Goal: Navigation & Orientation: Find specific page/section

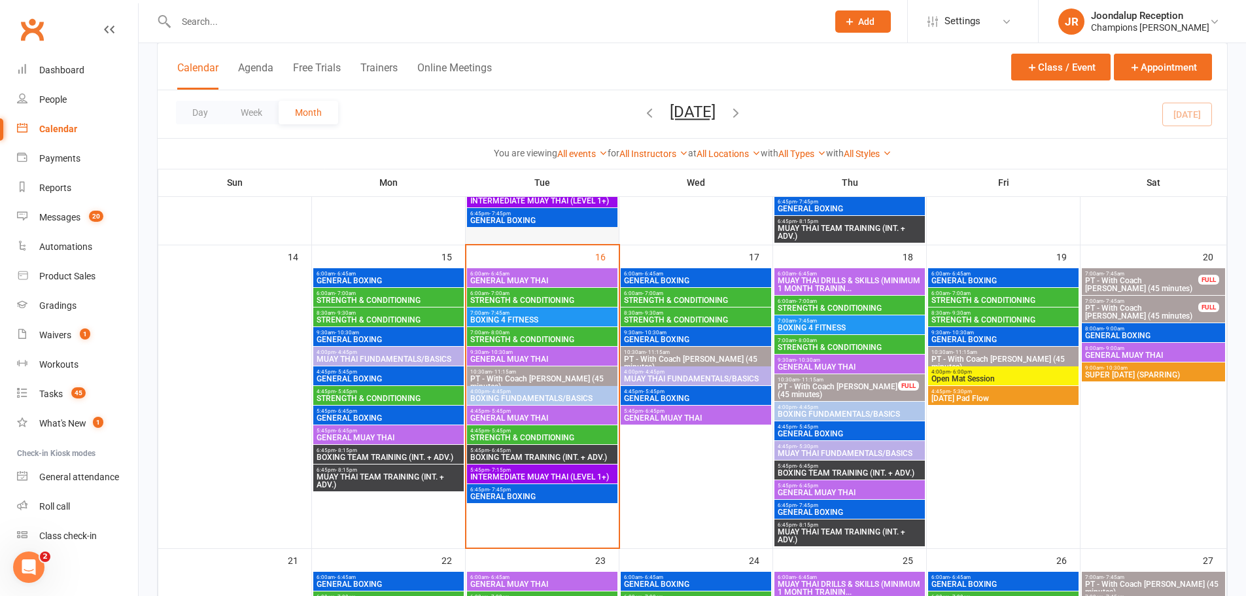
scroll to position [654, 0]
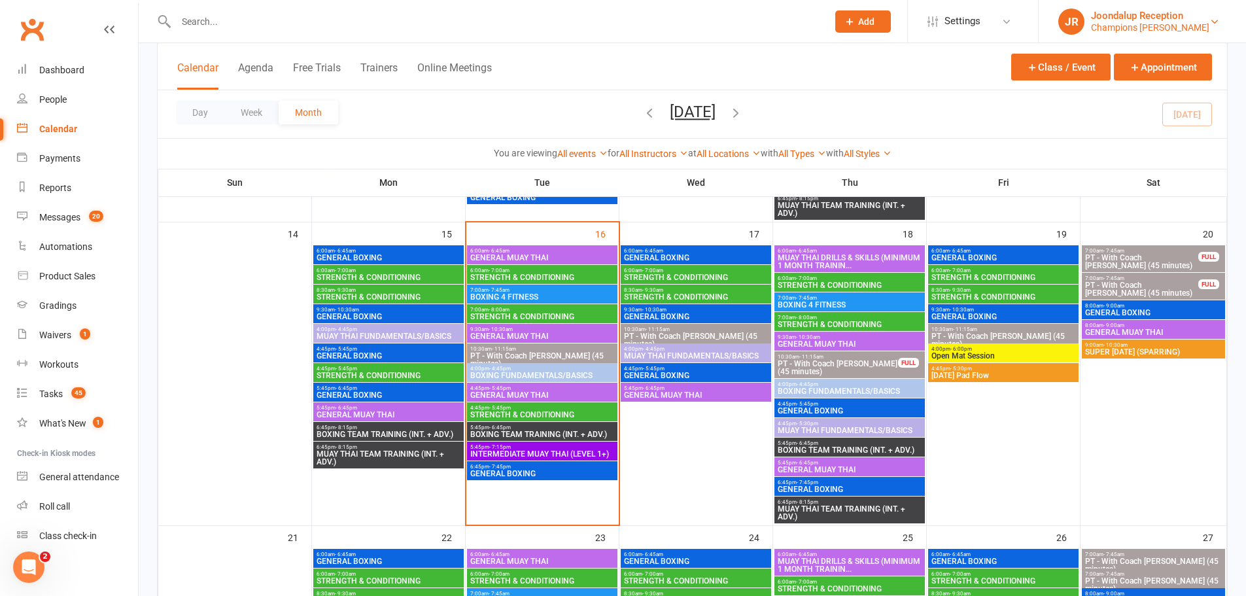
click at [1143, 10] on div "Joondalup Reception" at bounding box center [1150, 16] width 118 height 12
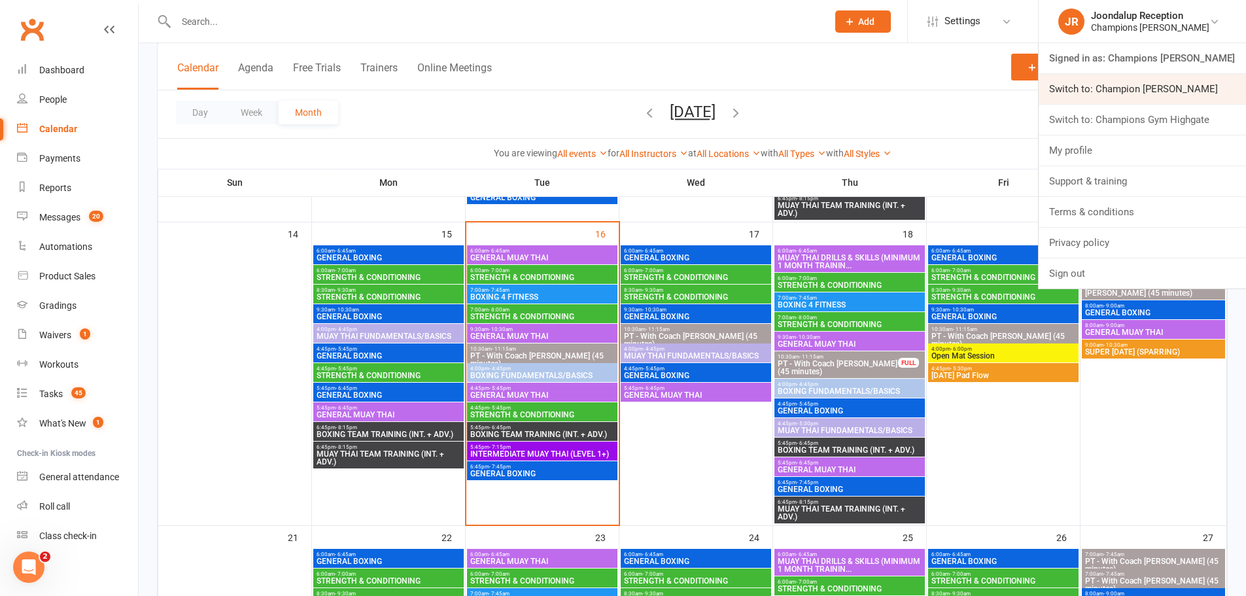
click at [1157, 94] on link "Switch to: Champion [PERSON_NAME]" at bounding box center [1141, 89] width 207 height 30
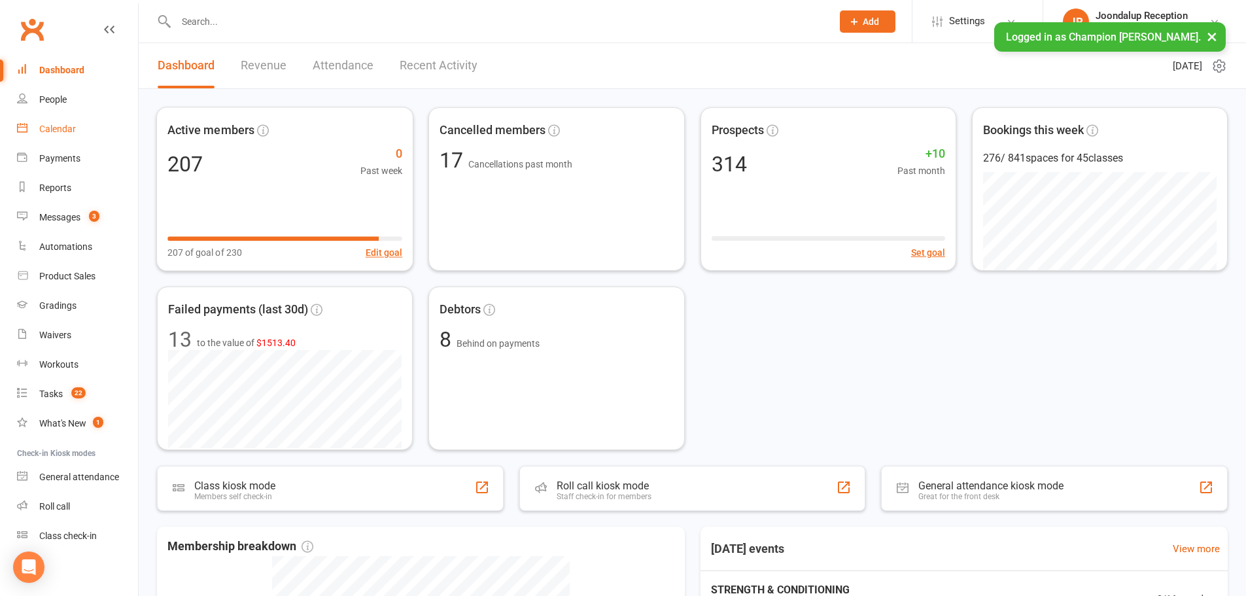
click at [58, 131] on div "Calendar" at bounding box center [57, 129] width 37 height 10
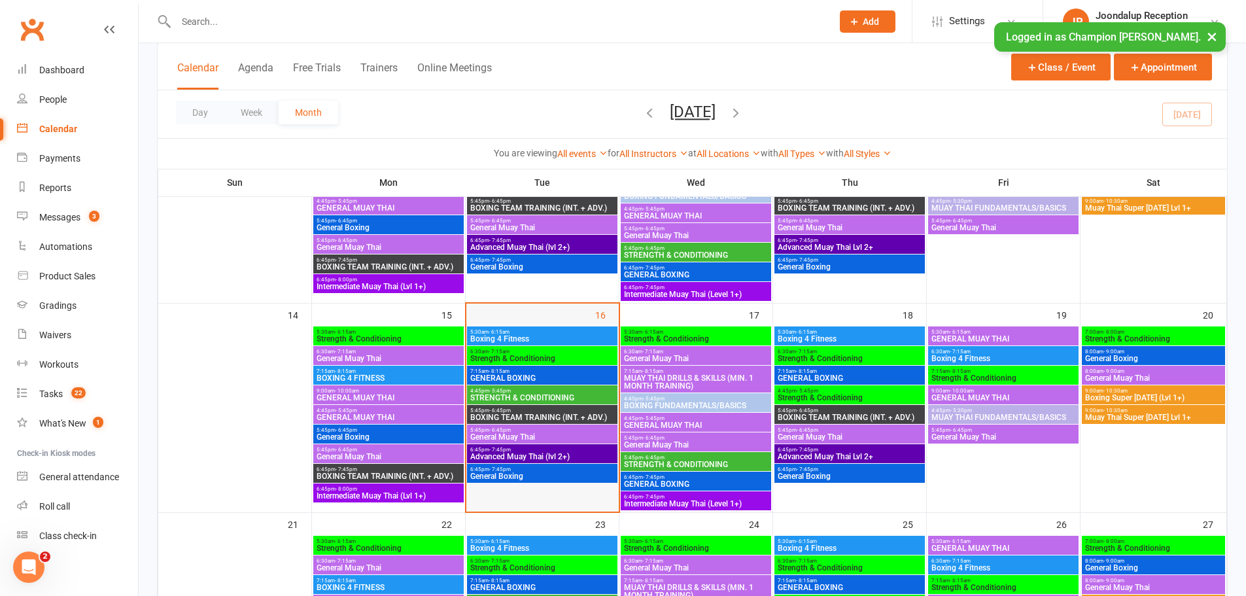
scroll to position [458, 0]
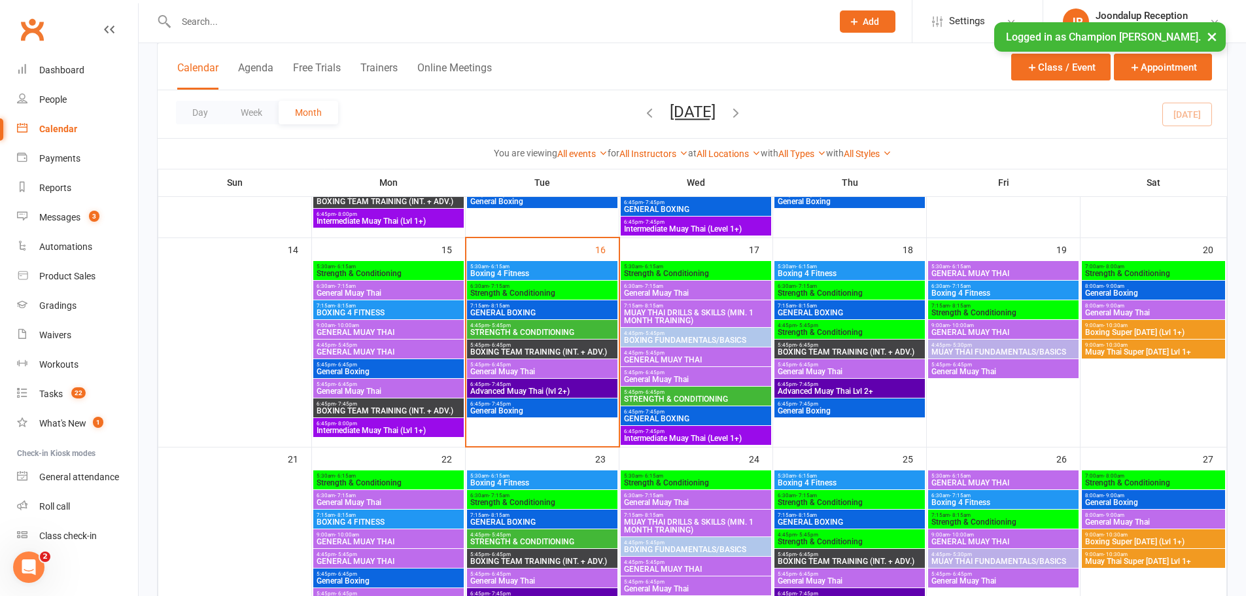
click at [678, 374] on span "5:45pm - 6:45pm" at bounding box center [695, 372] width 145 height 6
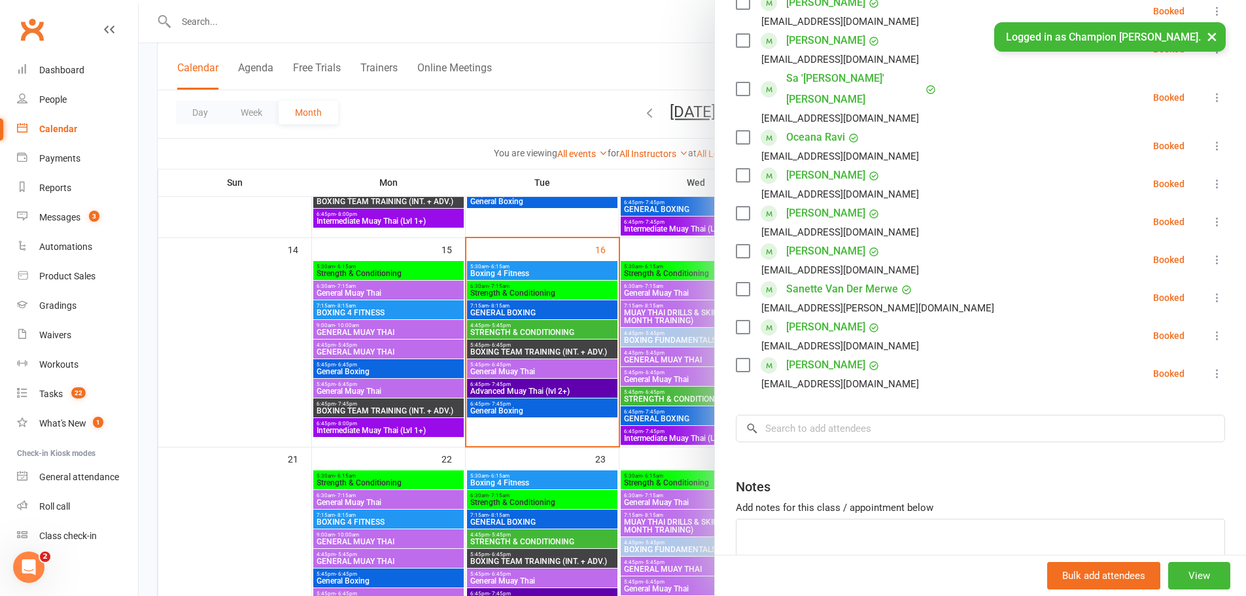
scroll to position [379, 0]
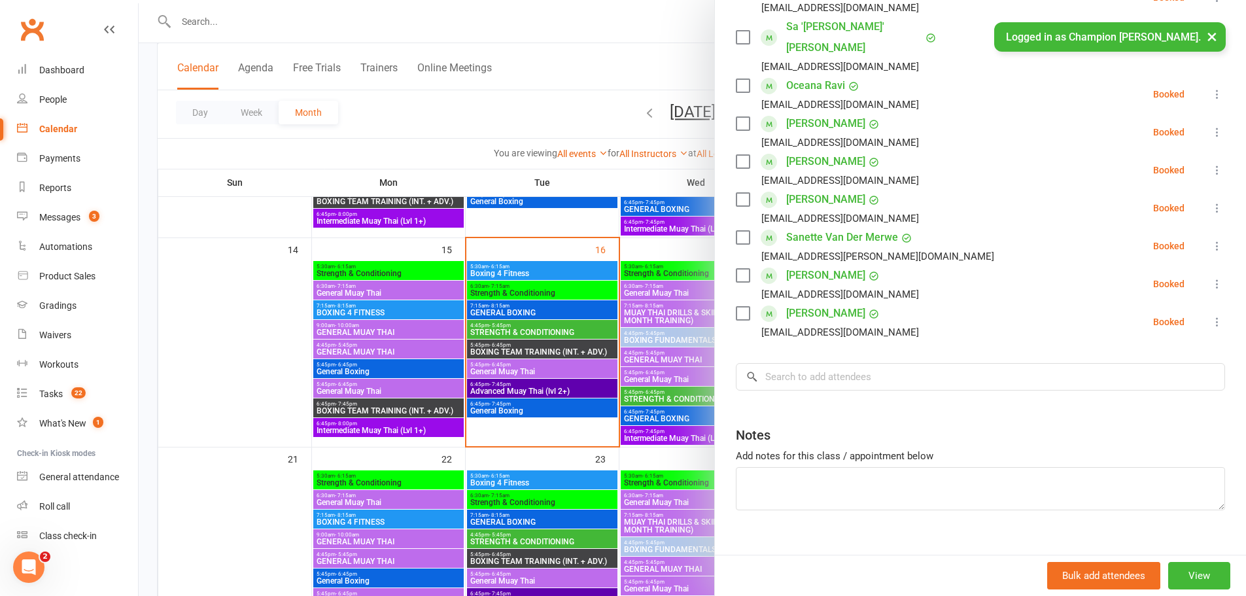
click at [589, 435] on div at bounding box center [692, 298] width 1107 height 596
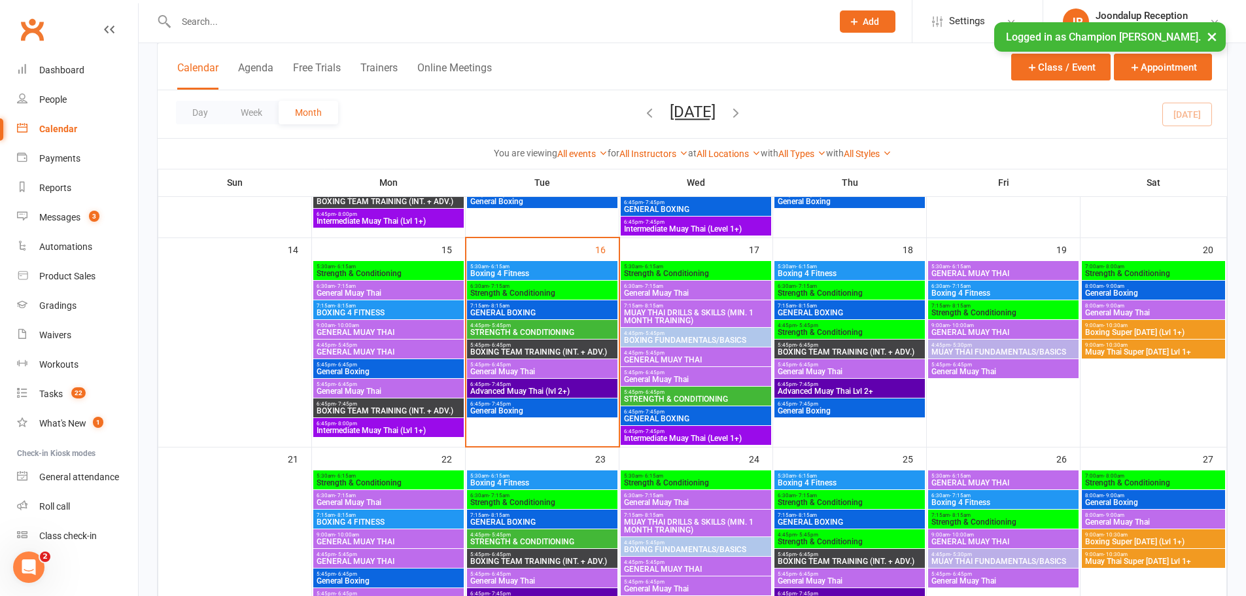
click at [1204, 40] on button "×" at bounding box center [1212, 36] width 24 height 28
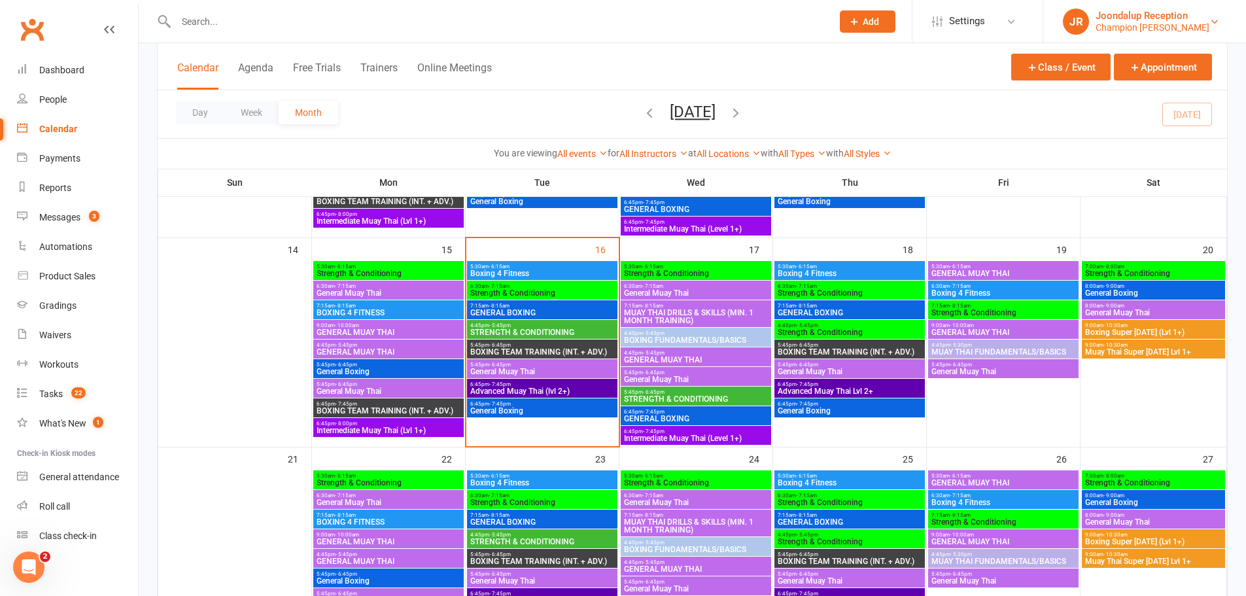
click at [1170, 20] on div "Joondalup Reception" at bounding box center [1152, 16] width 114 height 12
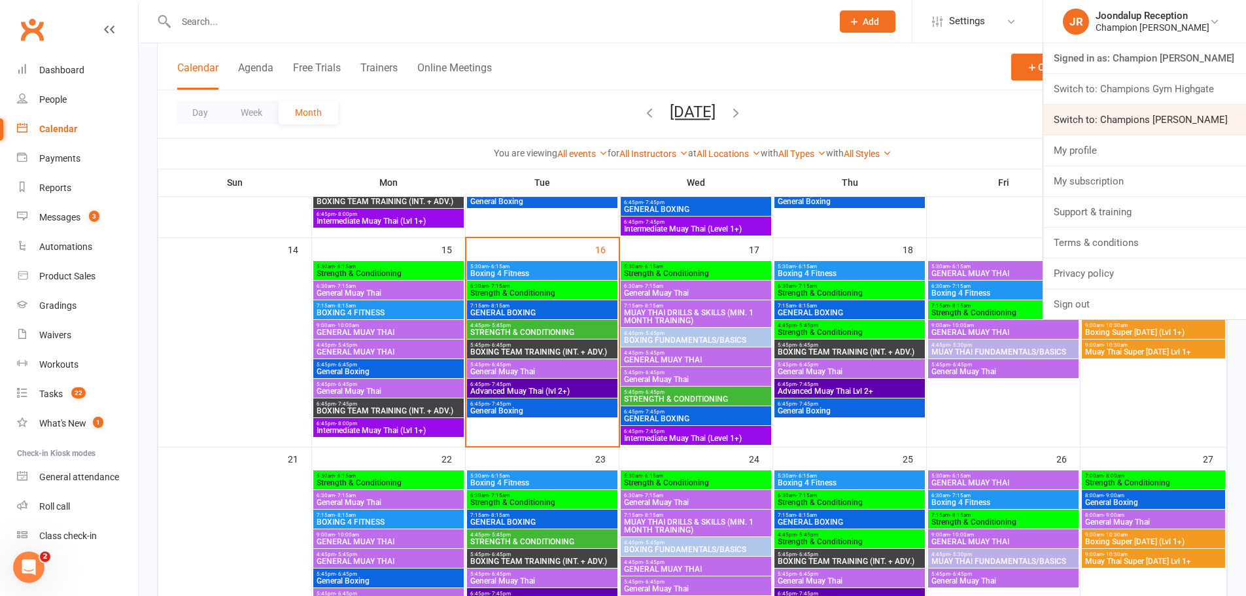
click at [1164, 109] on link "Switch to: Champions Gym Myaree" at bounding box center [1144, 120] width 203 height 30
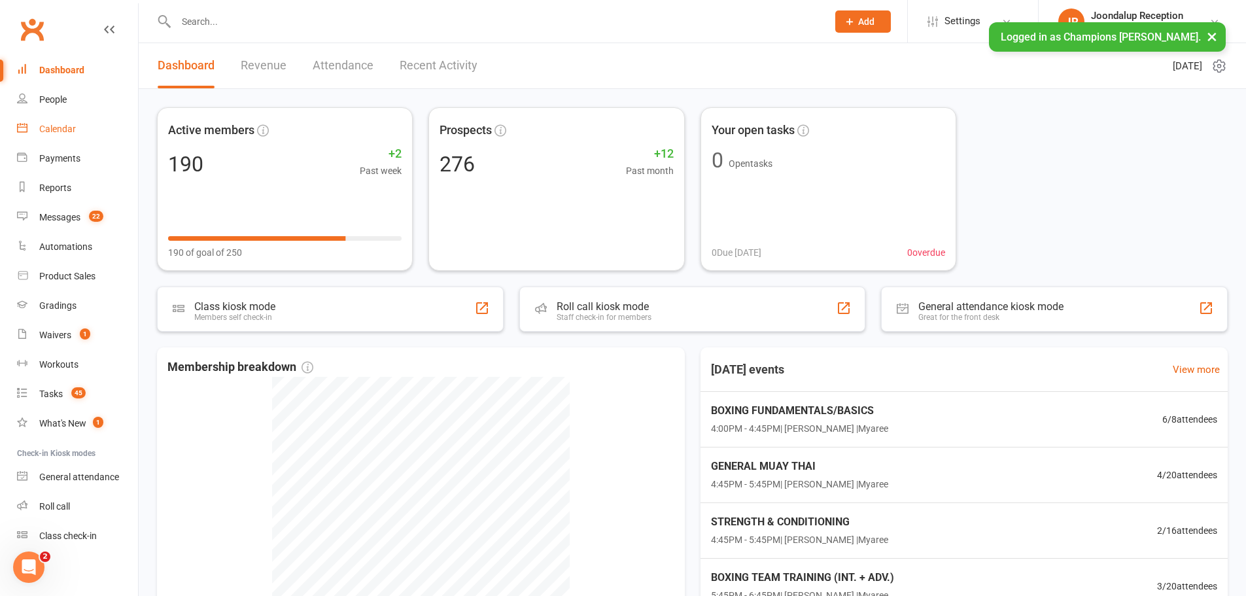
click at [63, 134] on div "Calendar" at bounding box center [57, 129] width 37 height 10
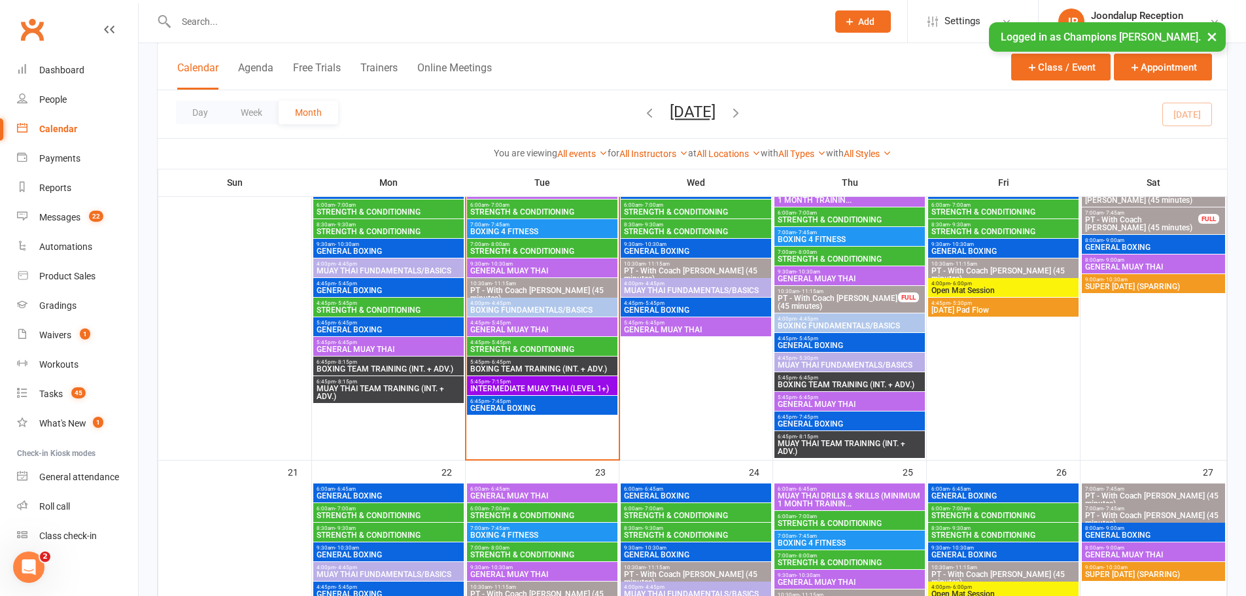
scroll to position [915, 0]
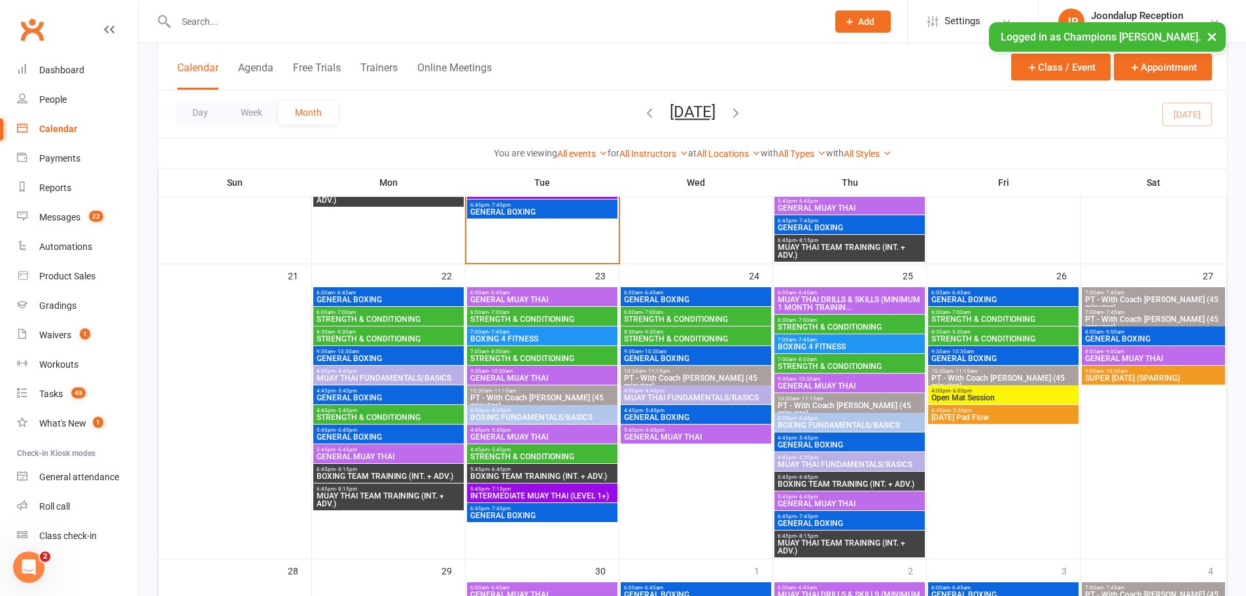
click at [1216, 34] on button "×" at bounding box center [1212, 36] width 24 height 28
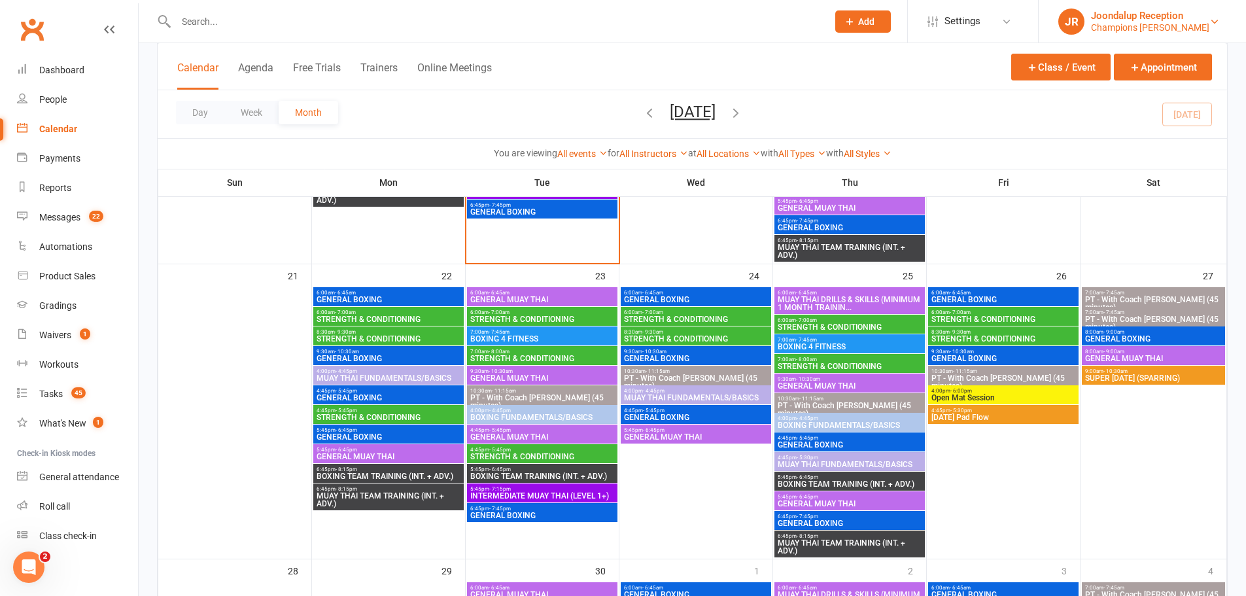
click at [1208, 29] on link "JR Joondalup Reception Champions Gym Myaree" at bounding box center [1142, 22] width 168 height 26
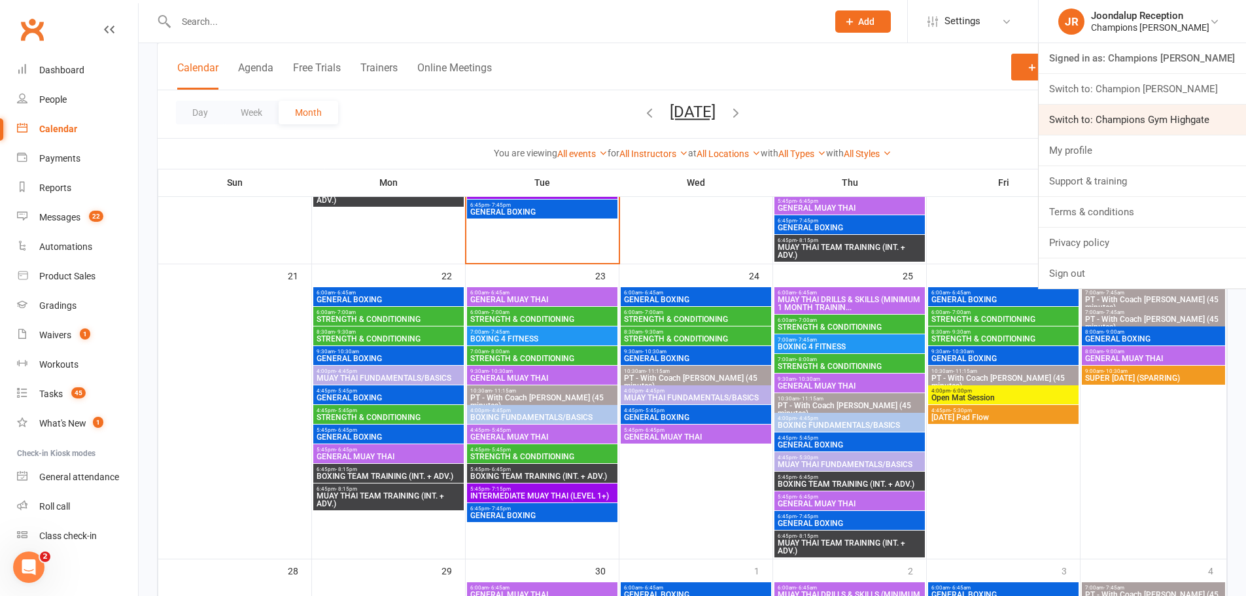
click at [1186, 129] on link "Switch to: Champions Gym Highgate" at bounding box center [1141, 120] width 207 height 30
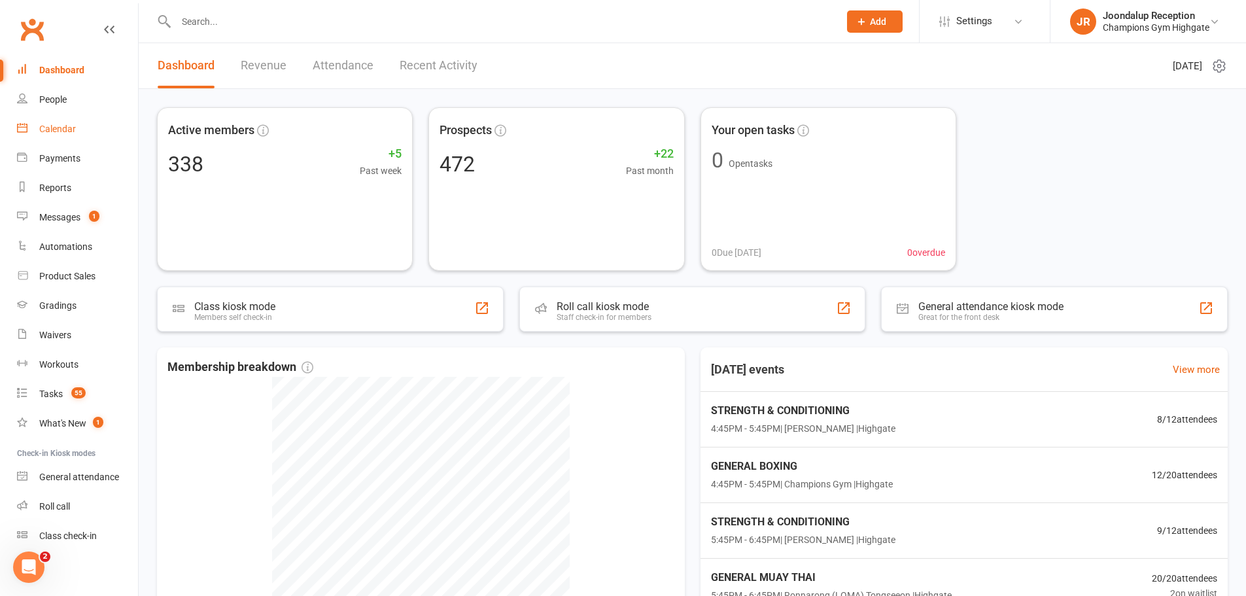
click at [56, 120] on link "Calendar" at bounding box center [77, 128] width 121 height 29
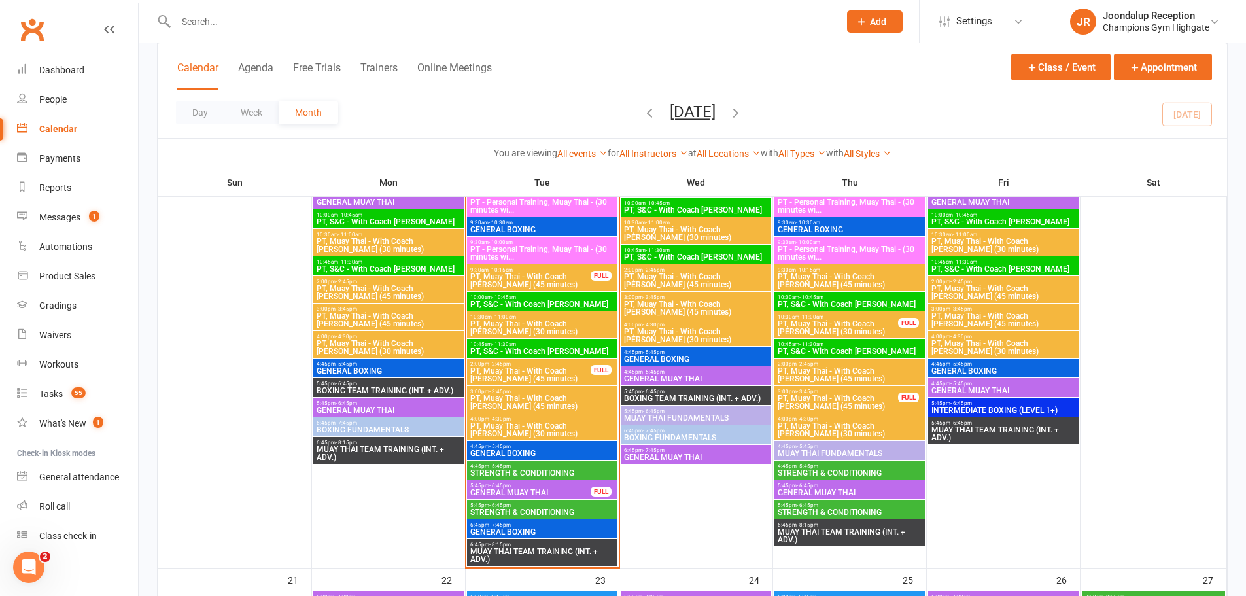
scroll to position [1373, 0]
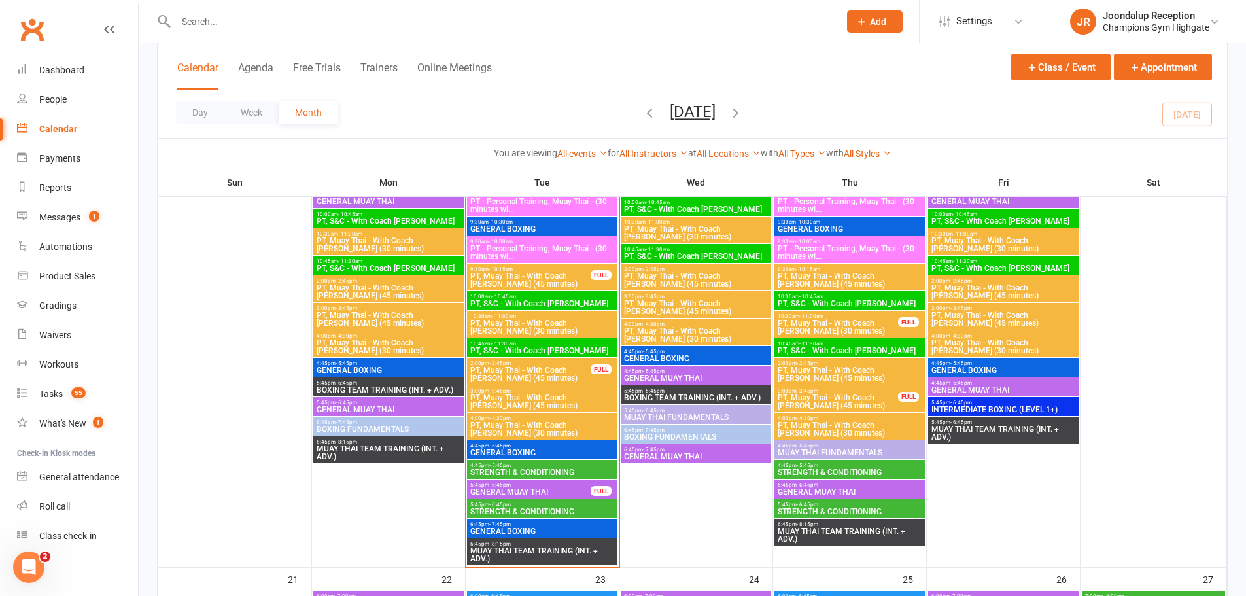
click at [563, 494] on span "GENERAL MUAY THAI" at bounding box center [531, 492] width 122 height 8
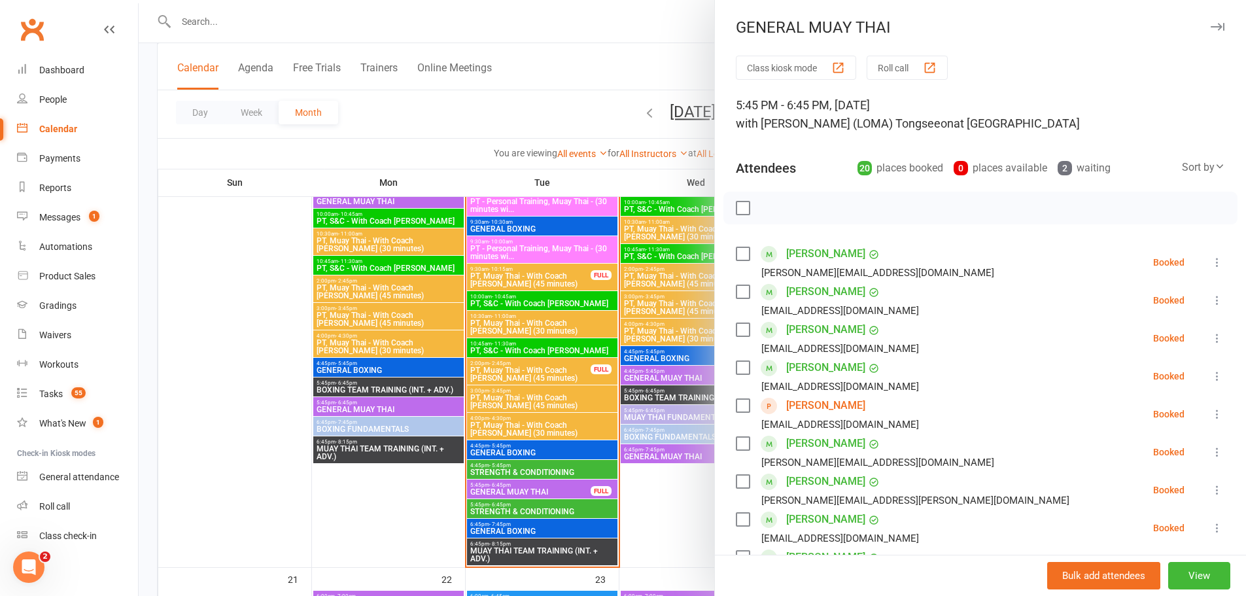
click at [672, 492] on div at bounding box center [692, 298] width 1107 height 596
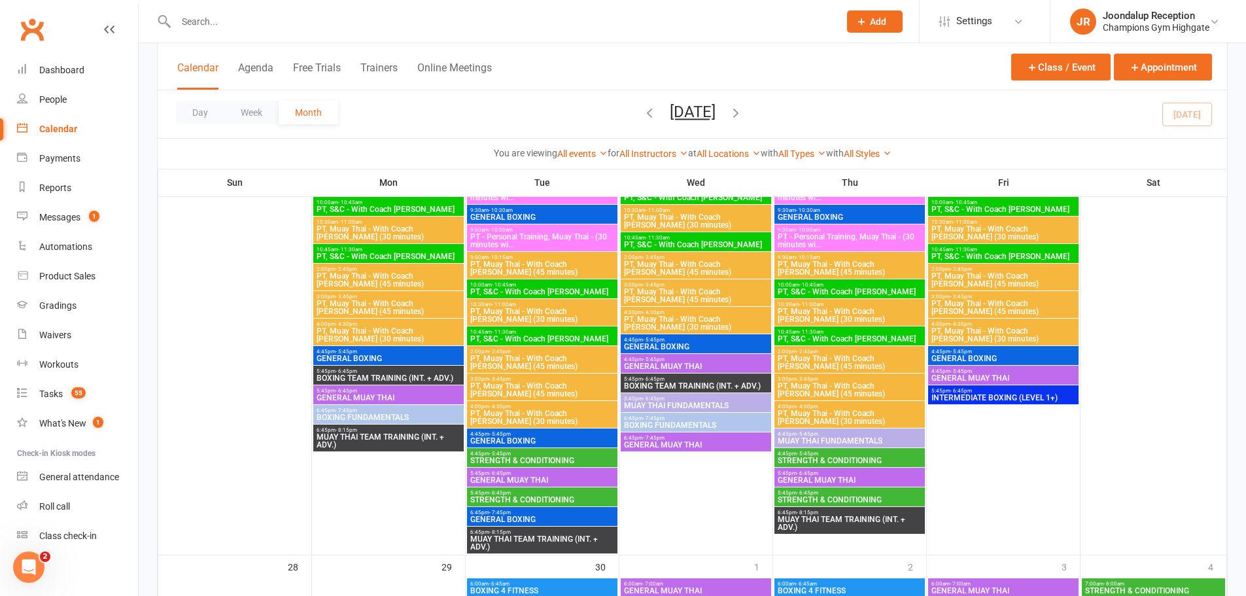
scroll to position [1962, 0]
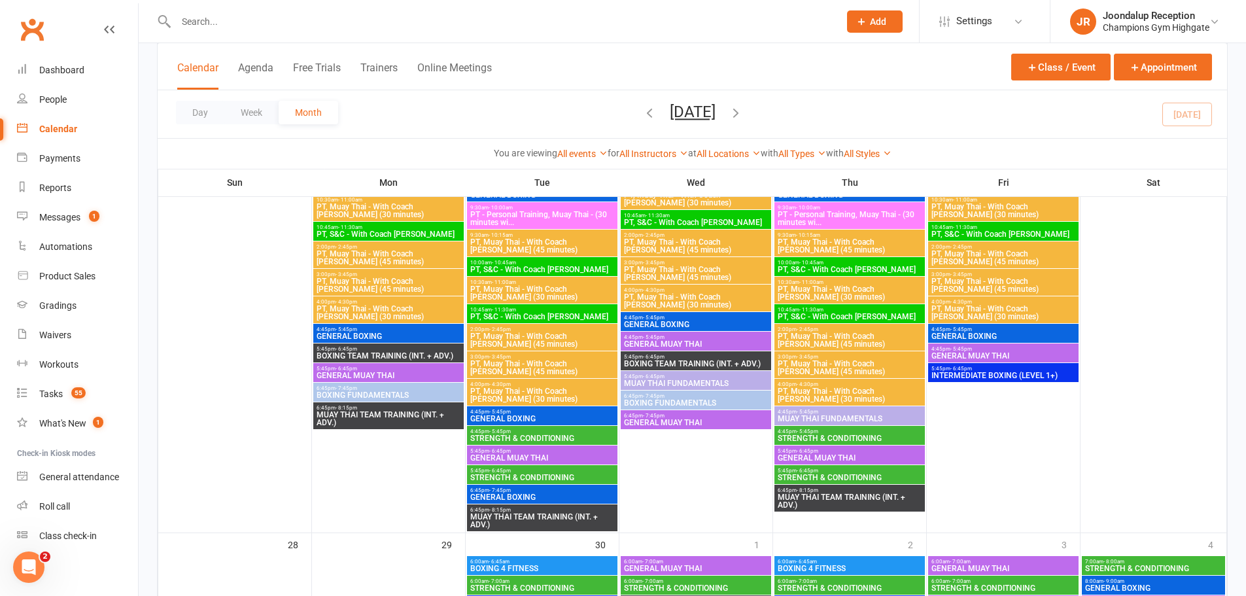
click at [481, 455] on span "GENERAL MUAY THAI" at bounding box center [542, 458] width 145 height 8
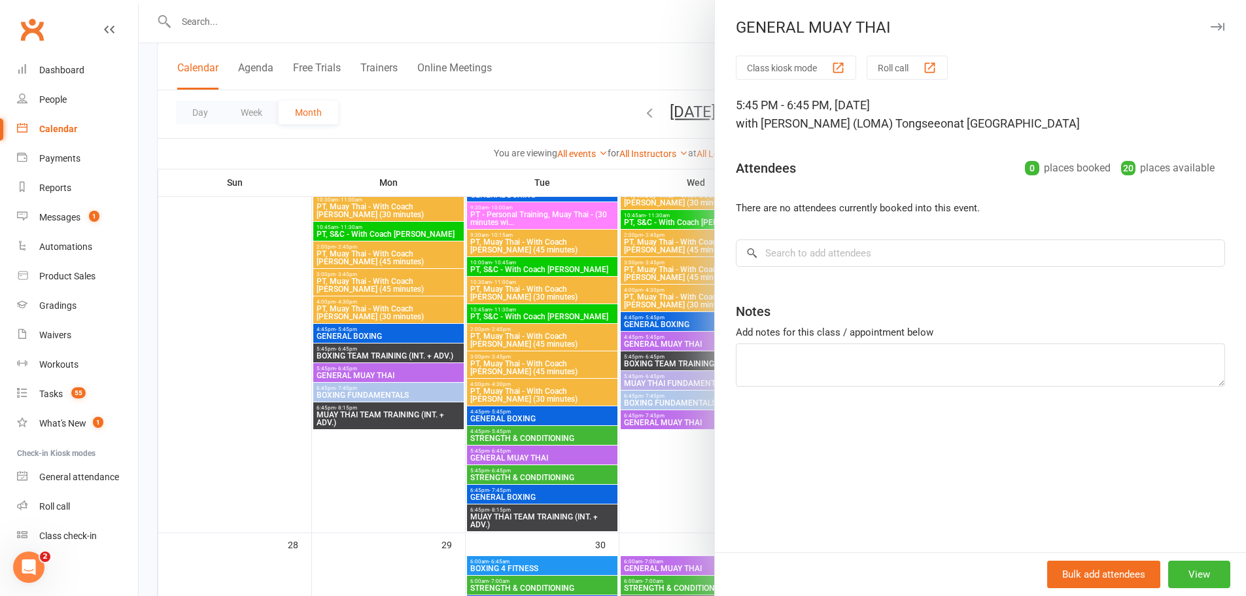
click at [490, 185] on div at bounding box center [692, 298] width 1107 height 596
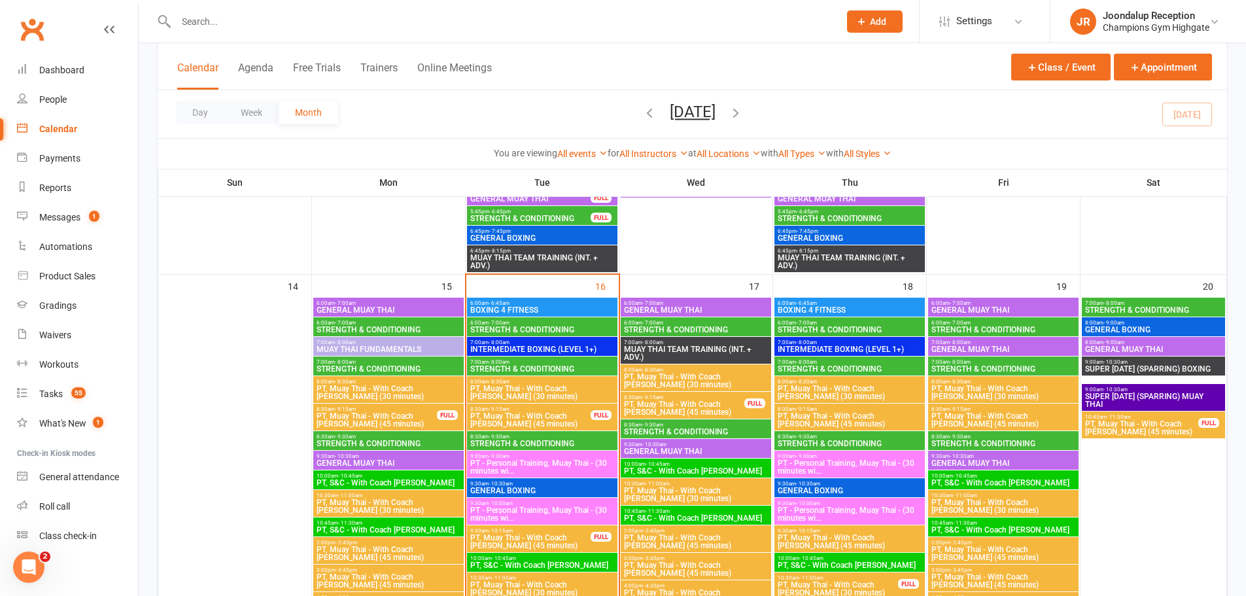
scroll to position [1177, 0]
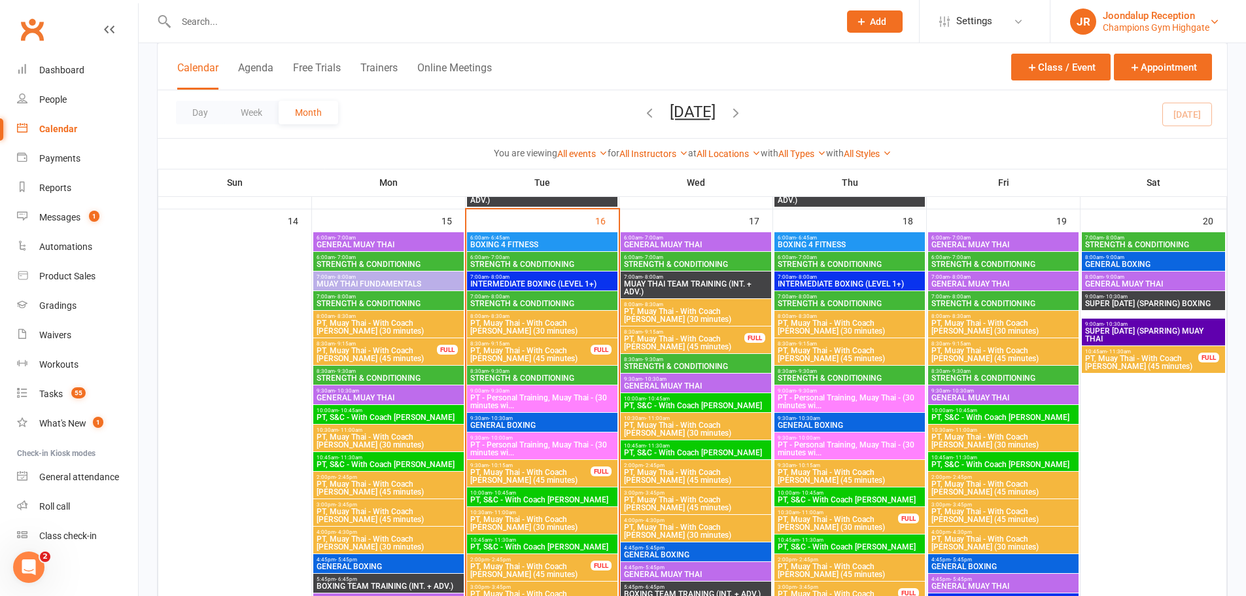
click at [1133, 33] on link "JR Joondalup Reception Champions Gym Highgate" at bounding box center [1148, 22] width 156 height 26
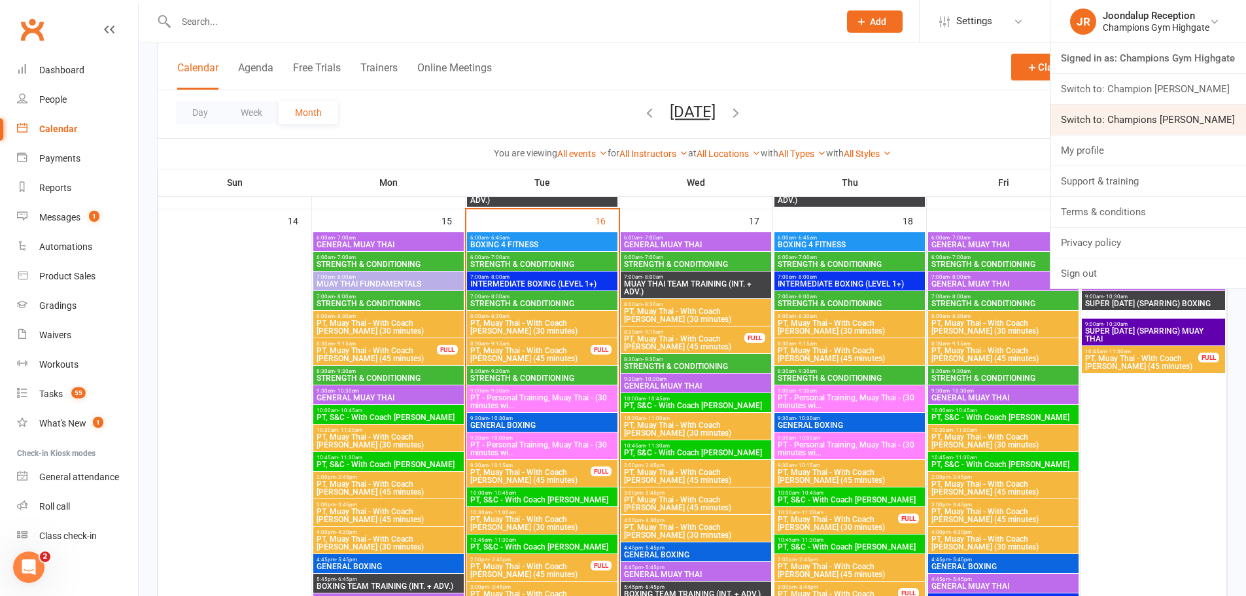
click at [1145, 131] on link "Switch to: Champions Gym Myaree" at bounding box center [1148, 120] width 196 height 30
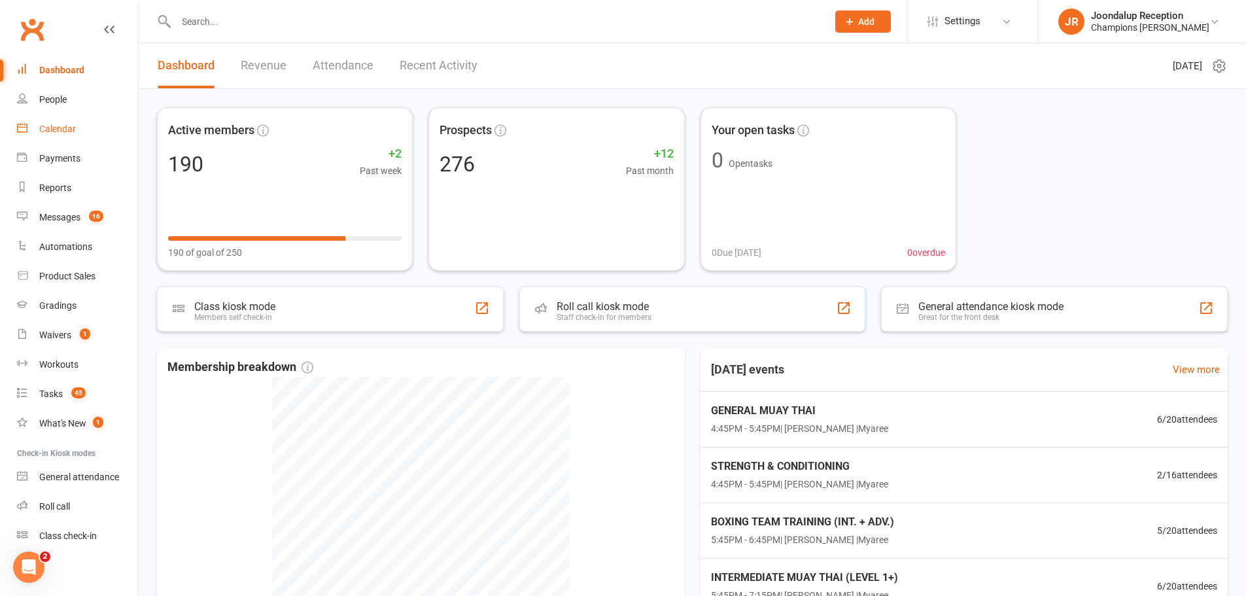
click at [62, 133] on div "Calendar" at bounding box center [57, 129] width 37 height 10
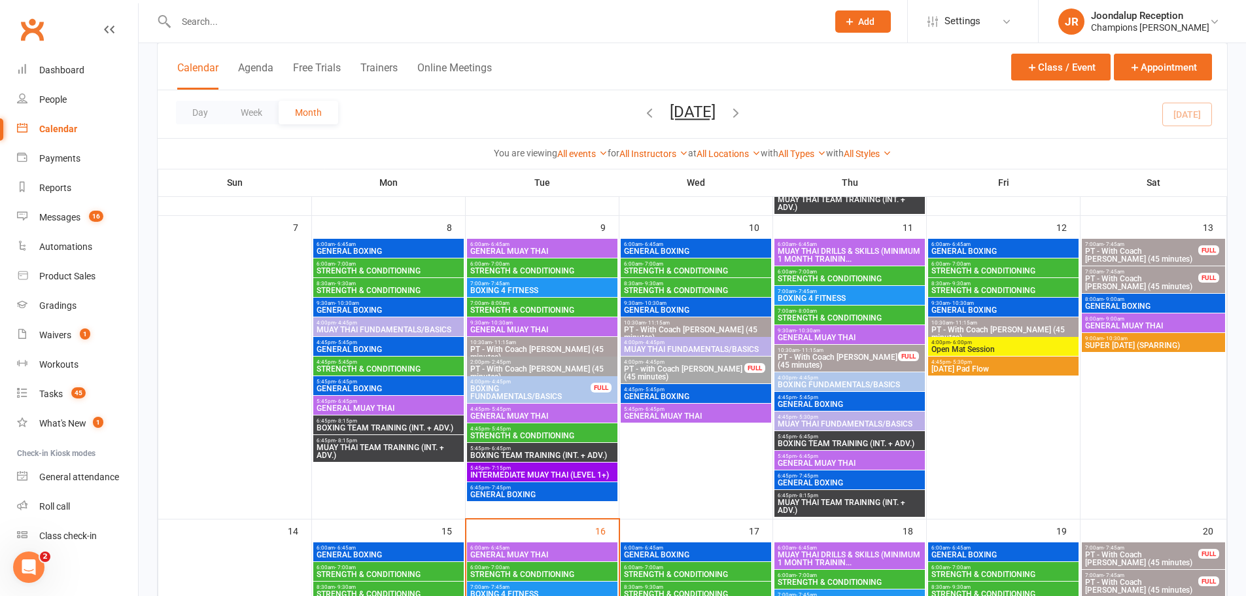
scroll to position [327, 0]
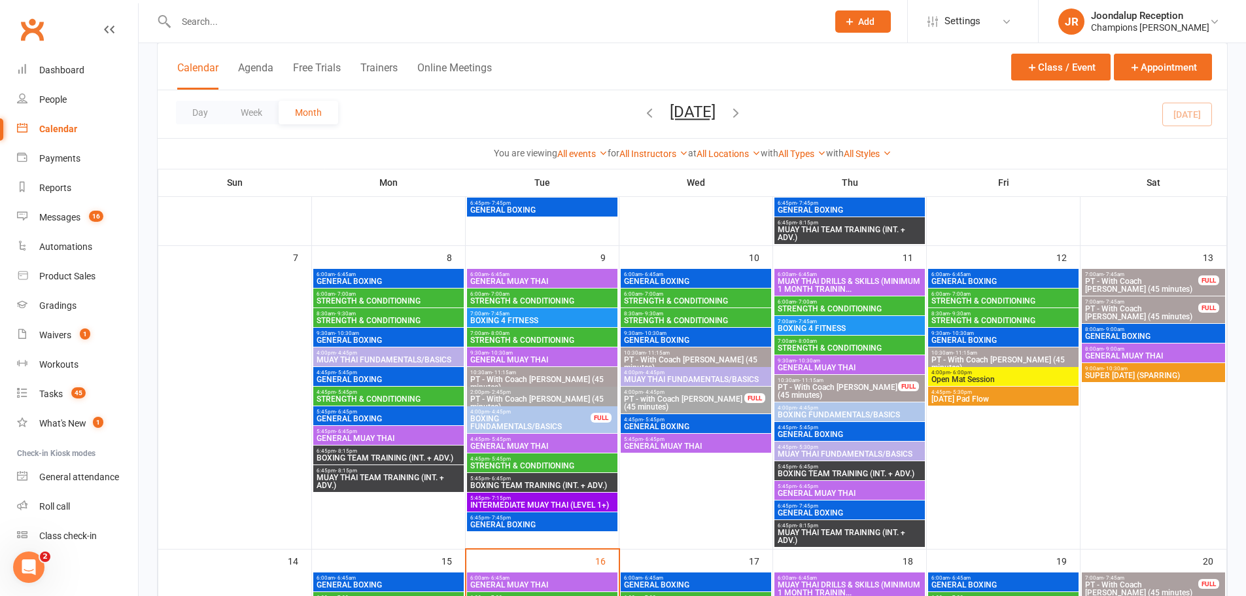
click at [235, 17] on input "text" at bounding box center [495, 21] width 646 height 18
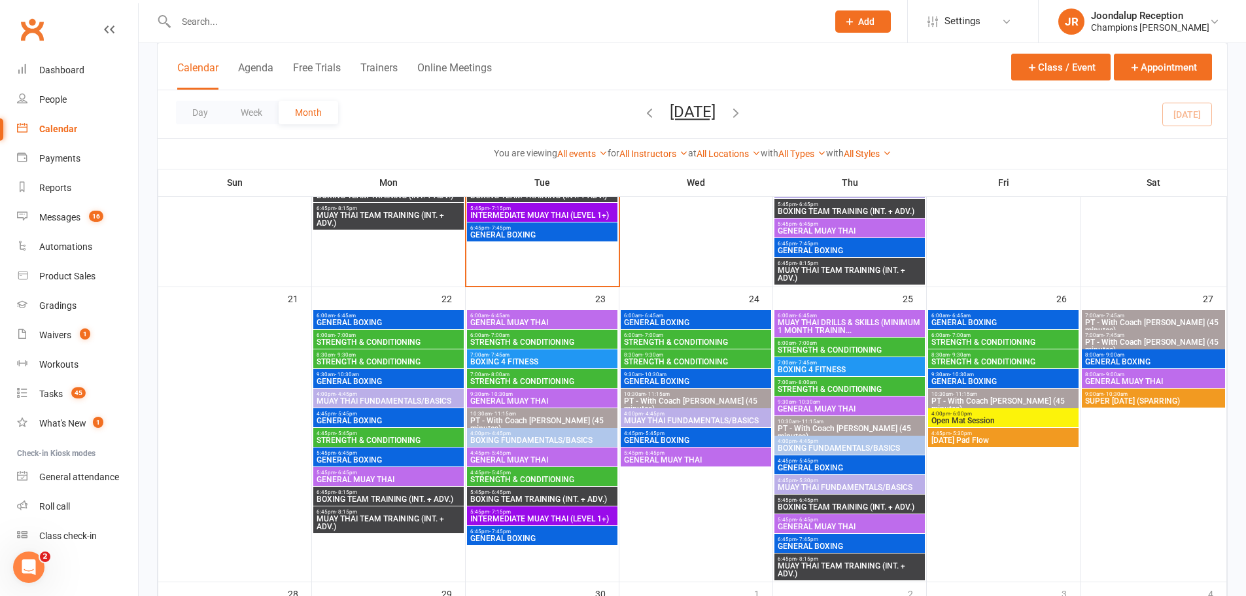
scroll to position [915, 0]
